Goal: Task Accomplishment & Management: Manage account settings

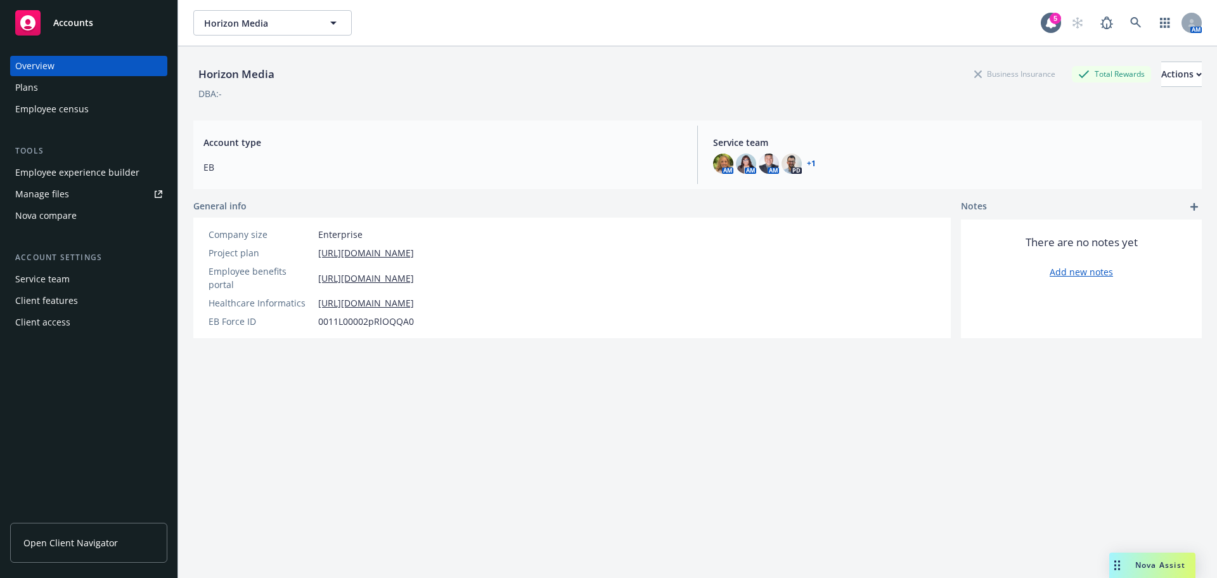
click at [52, 190] on div "Manage files" at bounding box center [42, 194] width 54 height 20
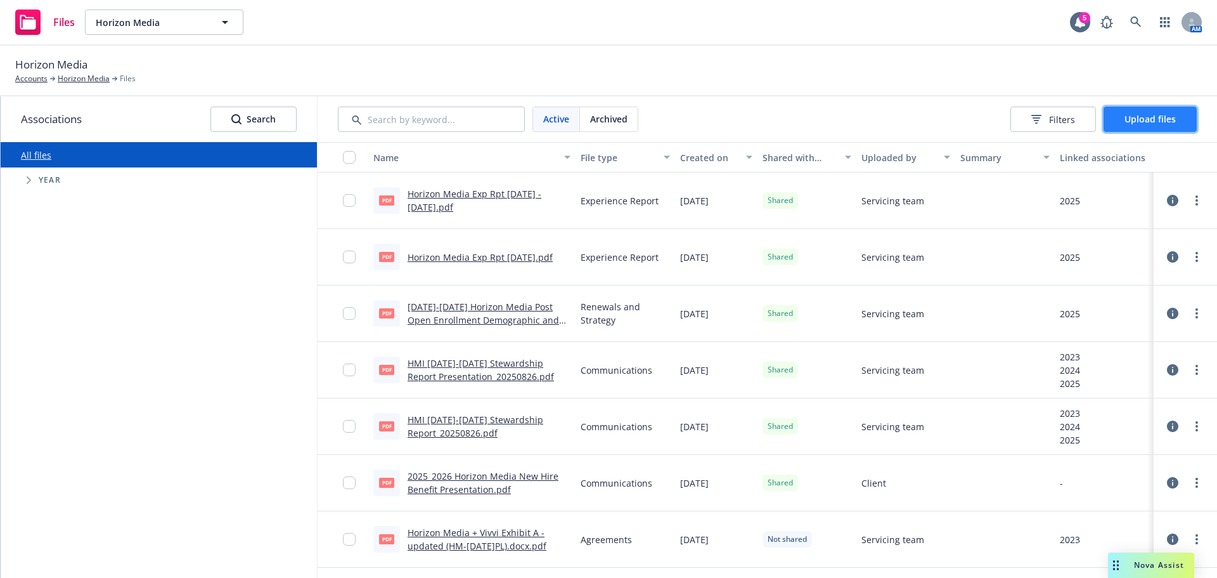
click at [1139, 115] on span "Upload files" at bounding box center [1150, 119] width 51 height 12
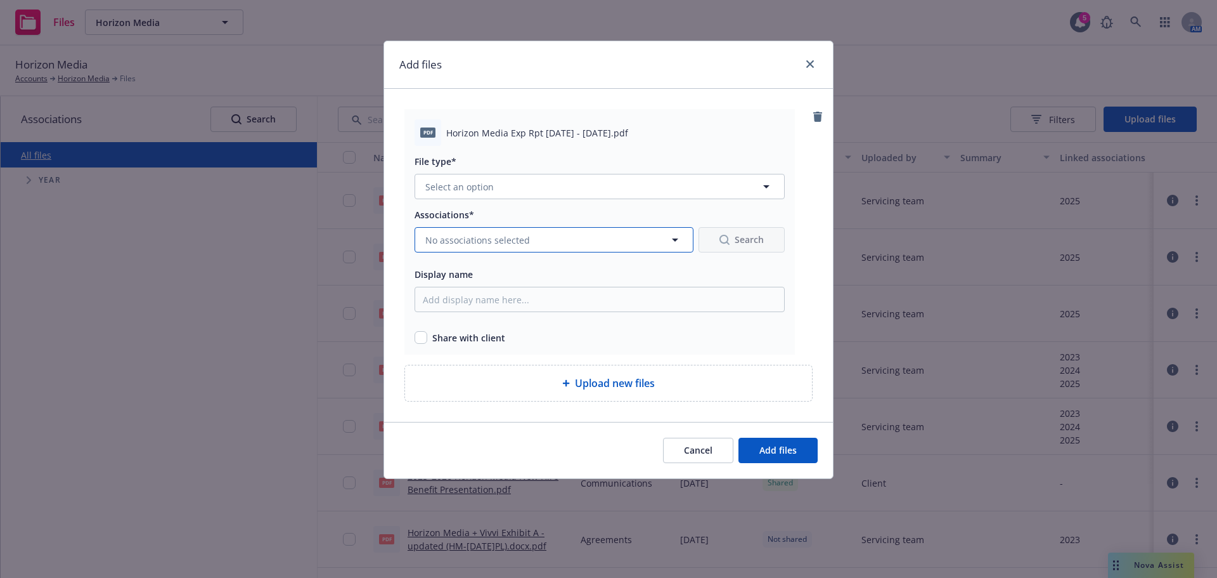
click at [550, 243] on button "No associations selected" at bounding box center [554, 239] width 279 height 25
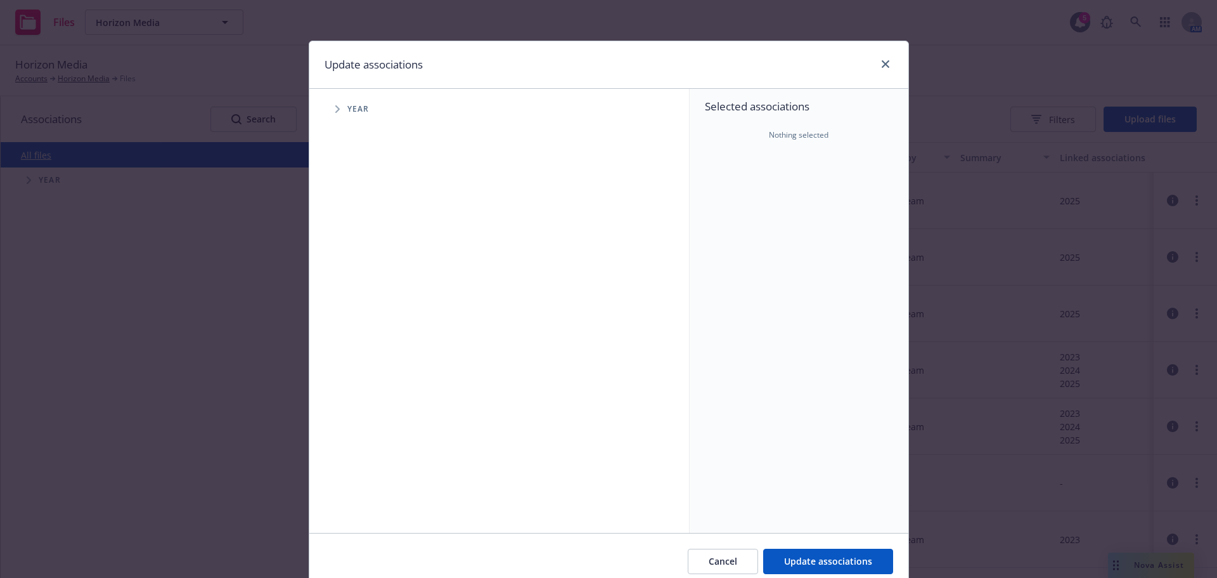
click at [335, 108] on icon "Tree Example" at bounding box center [337, 109] width 4 height 8
click at [345, 287] on span "Tree Example" at bounding box center [353, 283] width 20 height 20
click at [359, 310] on span "Tree Example" at bounding box center [369, 310] width 20 height 20
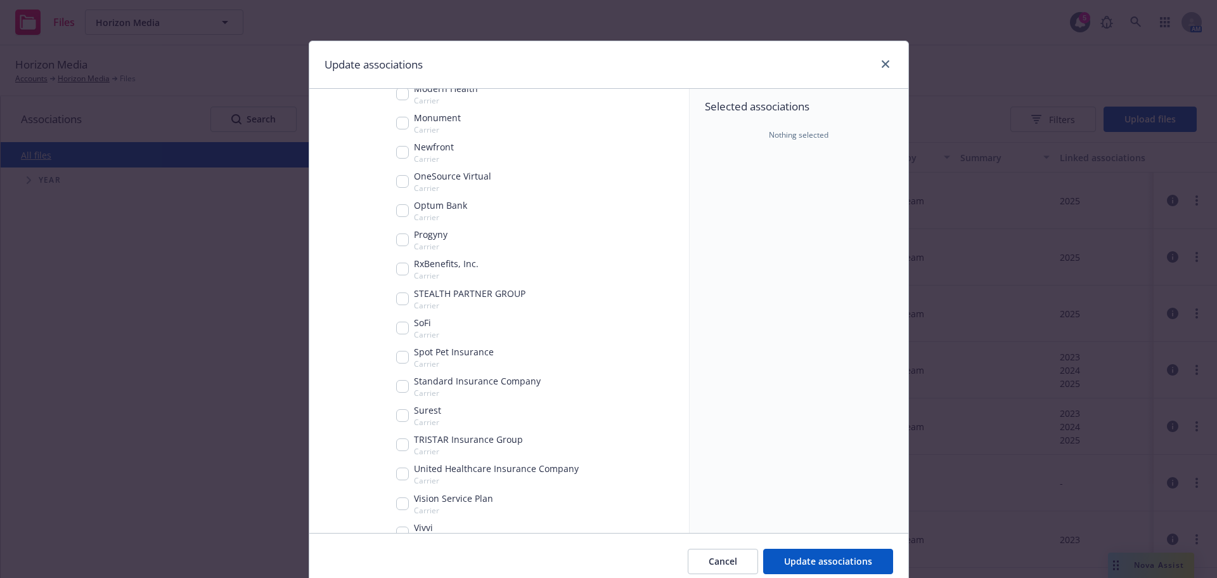
scroll to position [588, 0]
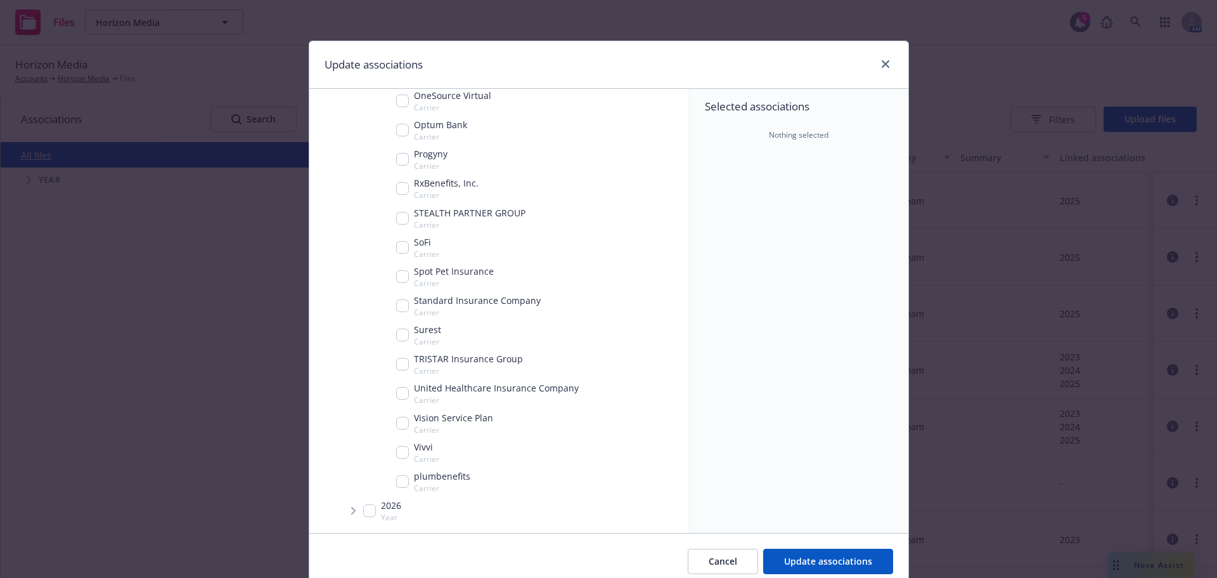
click at [891, 57] on div "Update associations" at bounding box center [608, 65] width 599 height 48
click at [885, 59] on link "close" at bounding box center [885, 63] width 15 height 15
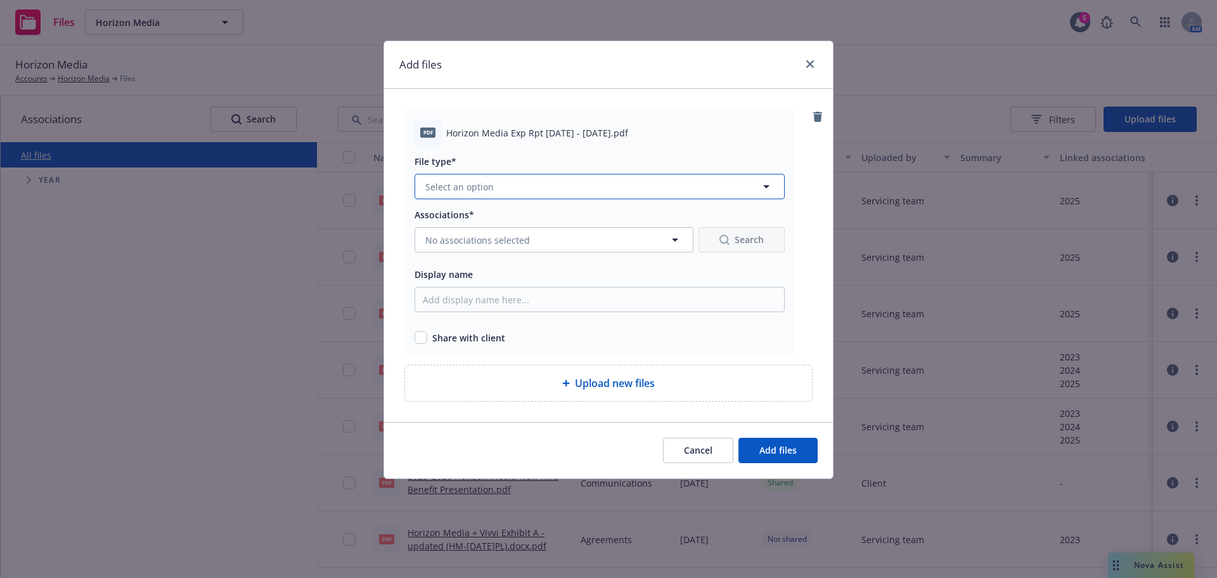
click at [683, 189] on button "Select an option" at bounding box center [600, 186] width 370 height 25
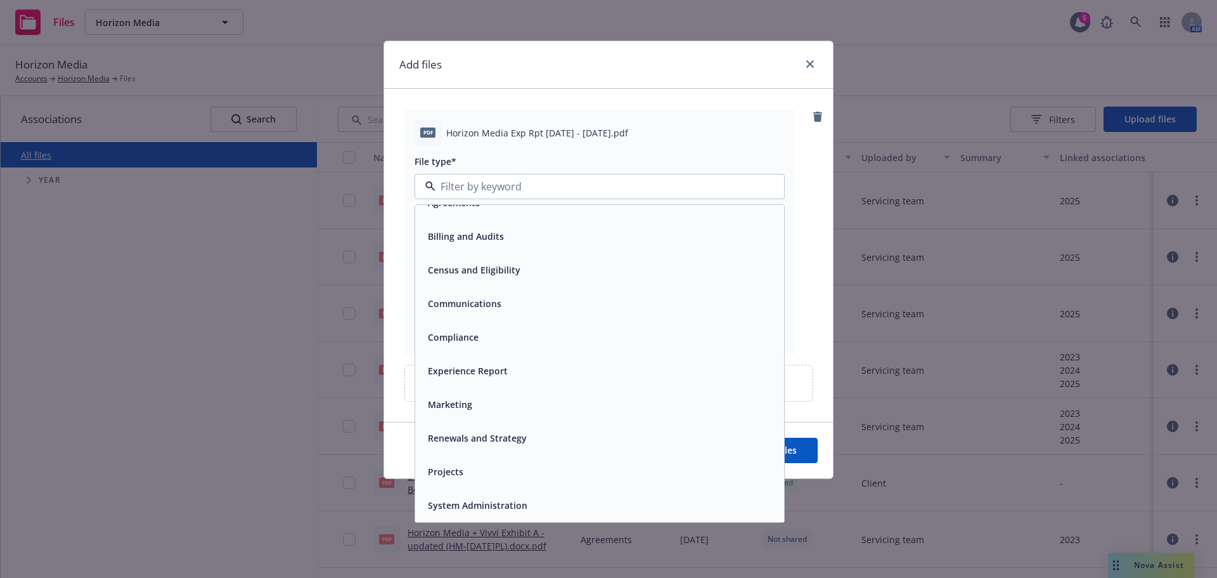
click at [612, 373] on div "Experience Report" at bounding box center [600, 370] width 354 height 18
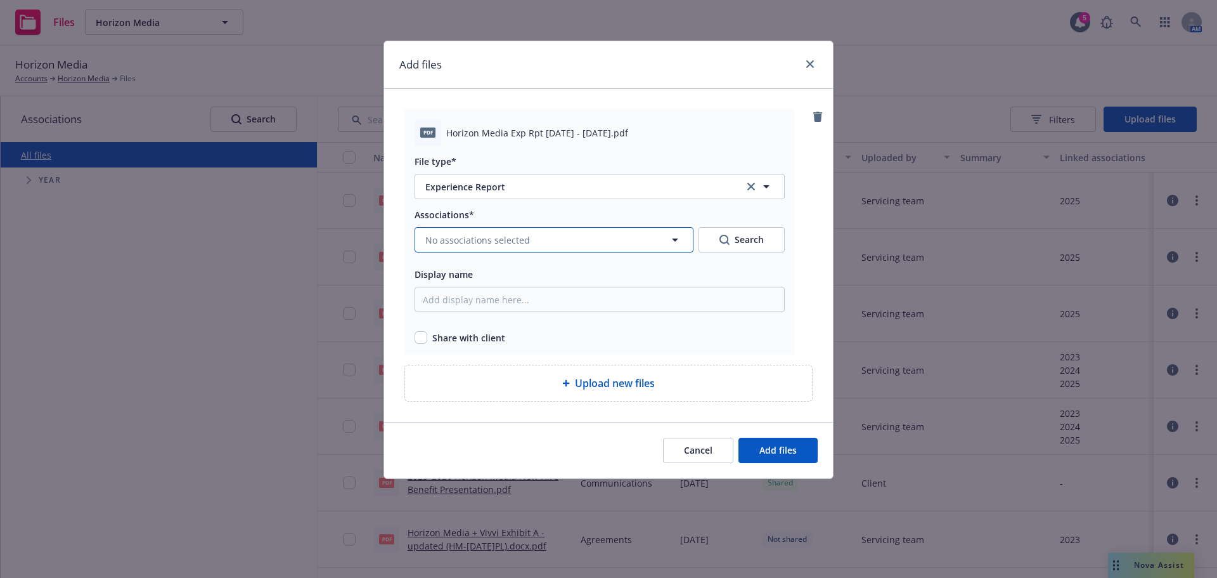
click at [517, 236] on span "No associations selected" at bounding box center [477, 239] width 105 height 13
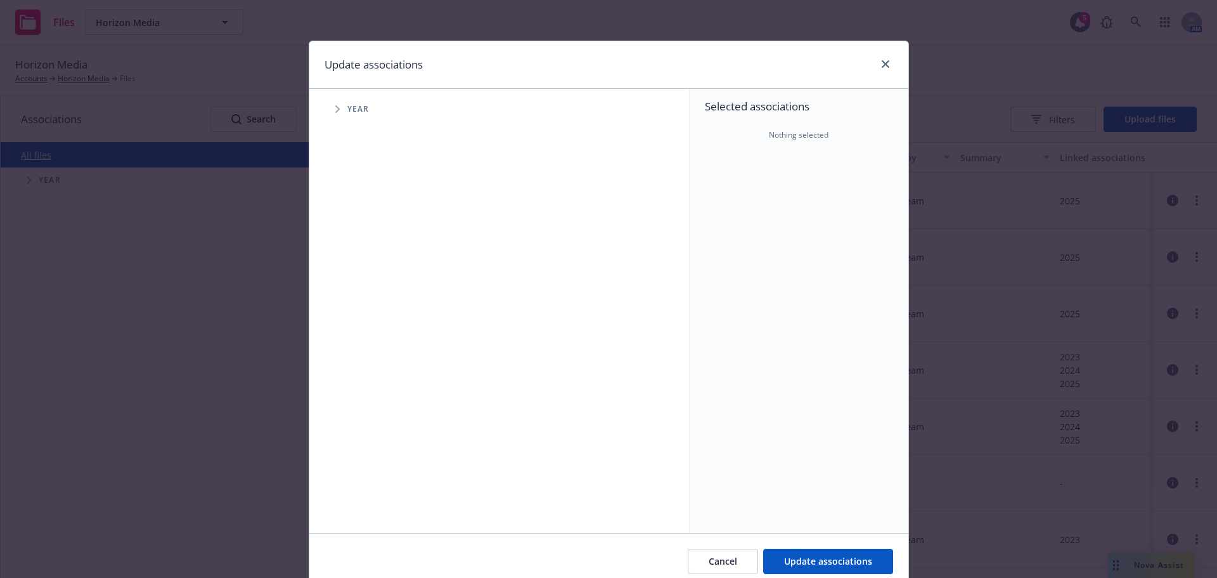
click at [327, 108] on span "Tree Example" at bounding box center [337, 109] width 20 height 20
click at [364, 287] on input "Tree Example" at bounding box center [369, 282] width 13 height 13
checkbox input "true"
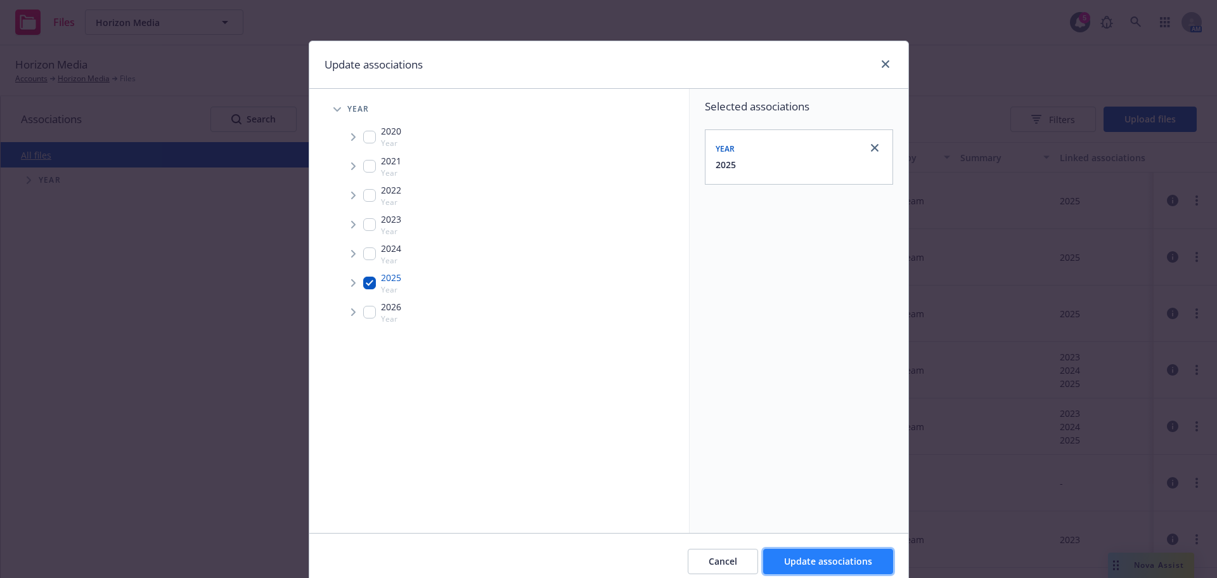
click at [815, 552] on button "Update associations" at bounding box center [828, 560] width 130 height 25
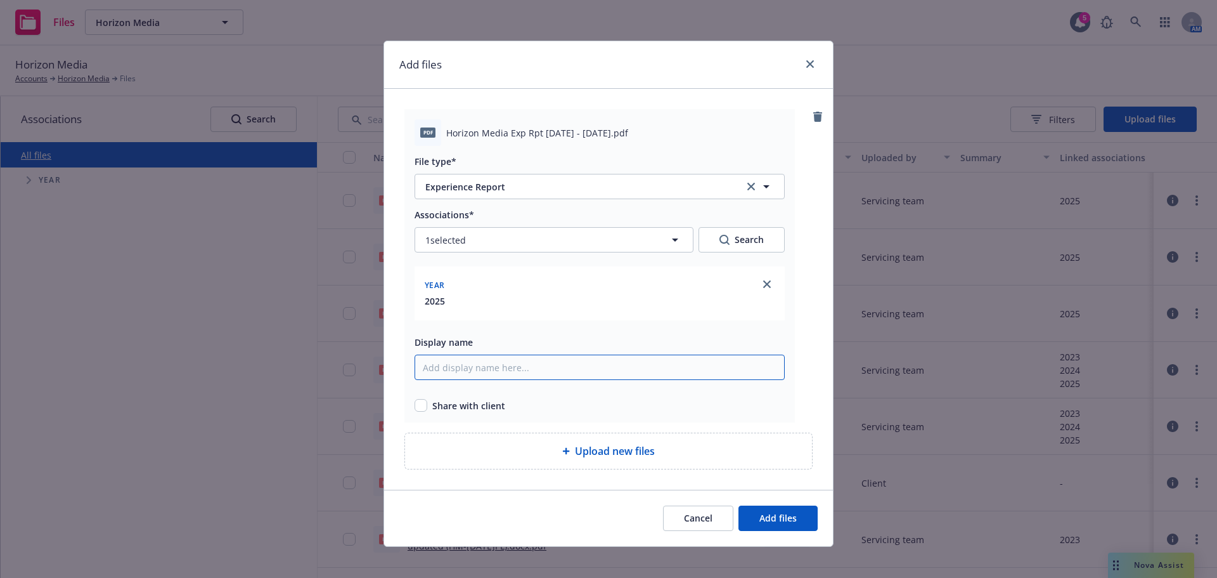
click at [512, 369] on input "Display name" at bounding box center [600, 366] width 370 height 25
drag, startPoint x: 583, startPoint y: 132, endPoint x: 439, endPoint y: 129, distance: 143.9
click at [439, 129] on div "pdf Horizon Media Exp Rpt Jul - Aug 25.pdf" at bounding box center [600, 132] width 370 height 27
copy div "Horizon Media Exp Rpt Jul - Aug 25"
click at [486, 374] on input "Display name" at bounding box center [600, 366] width 370 height 25
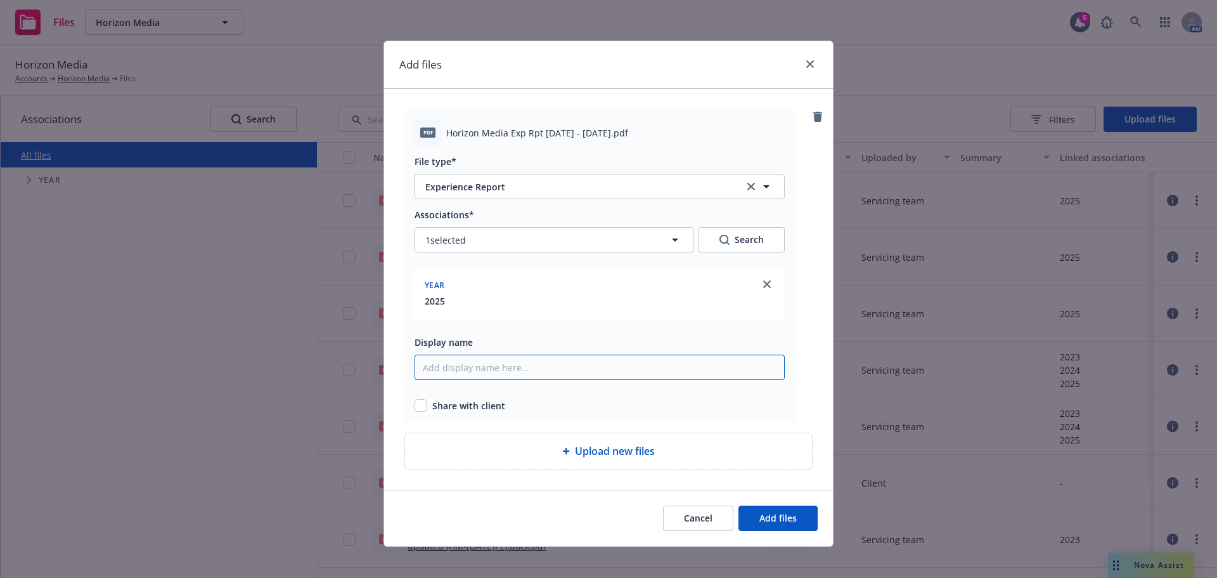
paste input "Horizon Media Exp Rpt Jul - Aug 25"
drag, startPoint x: 482, startPoint y: 366, endPoint x: 360, endPoint y: 351, distance: 123.4
click at [360, 351] on div "Add files pdf Horizon Media Exp Rpt Jul - Aug 25.pdf File type* Experience Repo…" at bounding box center [608, 289] width 1217 height 578
drag, startPoint x: 441, startPoint y: 366, endPoint x: 355, endPoint y: 355, distance: 86.3
click at [355, 355] on div "Add files pdf Horizon Media Exp Rpt Jul - Aug 25.pdf File type* Experience Repo…" at bounding box center [608, 289] width 1217 height 578
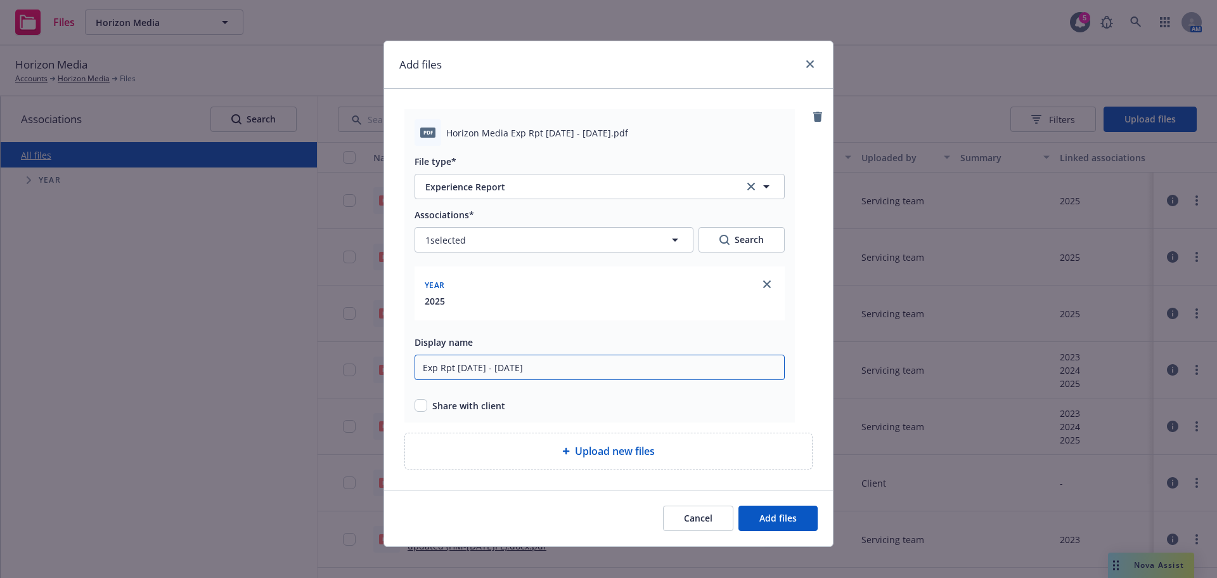
type input "Exp Rpt Jul - Aug 25"
drag, startPoint x: 417, startPoint y: 403, endPoint x: 468, endPoint y: 411, distance: 51.4
click at [418, 403] on input "checkbox" at bounding box center [421, 405] width 13 height 13
checkbox input "true"
click at [789, 523] on span "Add files" at bounding box center [777, 518] width 37 height 12
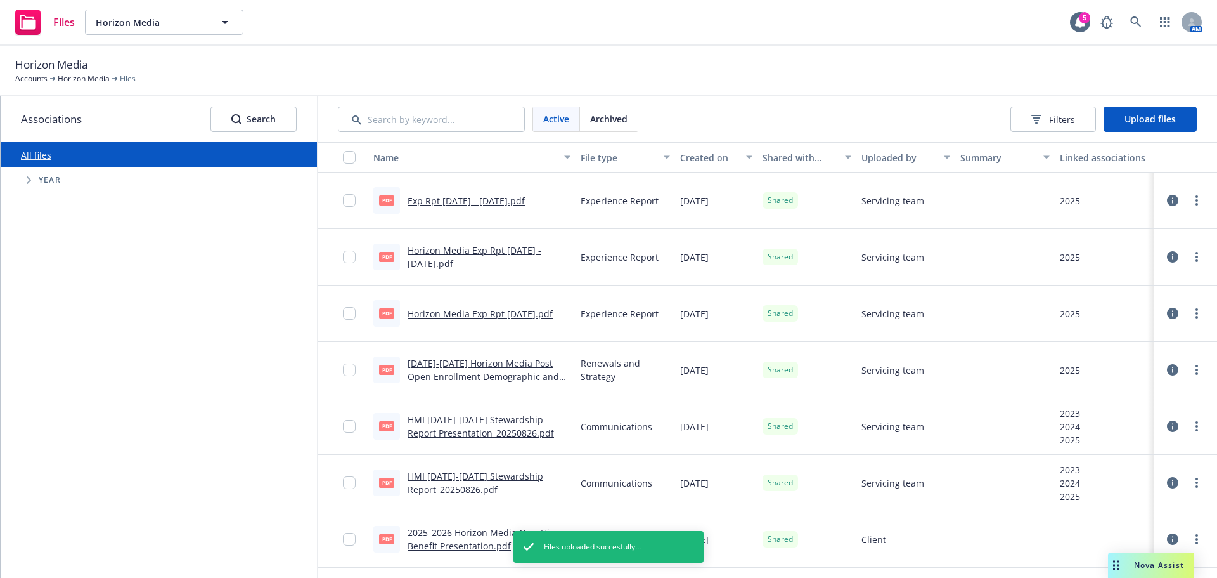
click at [1195, 198] on div at bounding box center [1185, 200] width 53 height 41
click at [1193, 199] on link "more" at bounding box center [1196, 200] width 15 height 15
click at [1190, 201] on link "more" at bounding box center [1196, 200] width 15 height 15
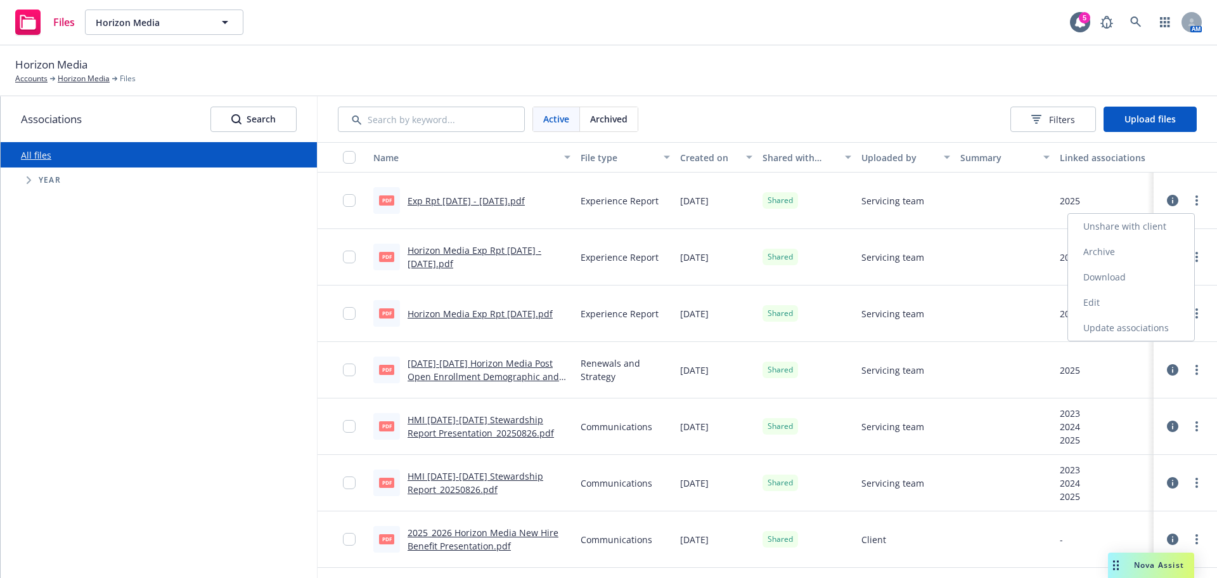
click at [1146, 226] on link "Unshare with client" at bounding box center [1131, 226] width 126 height 25
click at [1196, 198] on icon "more" at bounding box center [1197, 200] width 3 height 10
click at [1113, 251] on link "Archive" at bounding box center [1131, 251] width 126 height 25
